Goal: Transaction & Acquisition: Purchase product/service

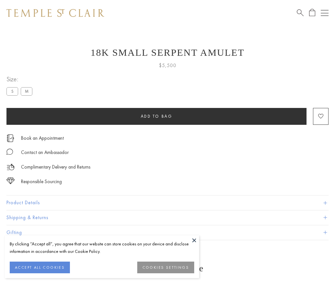
click at [156, 116] on span "Add to bag" at bounding box center [157, 116] width 32 height 6
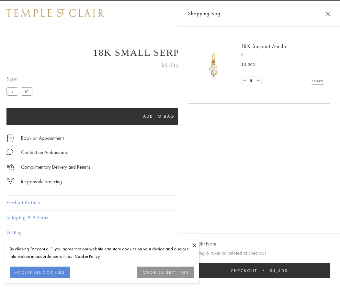
click at [257, 270] on span "Checkout" at bounding box center [244, 270] width 27 height 6
